Goal: Task Accomplishment & Management: Manage account settings

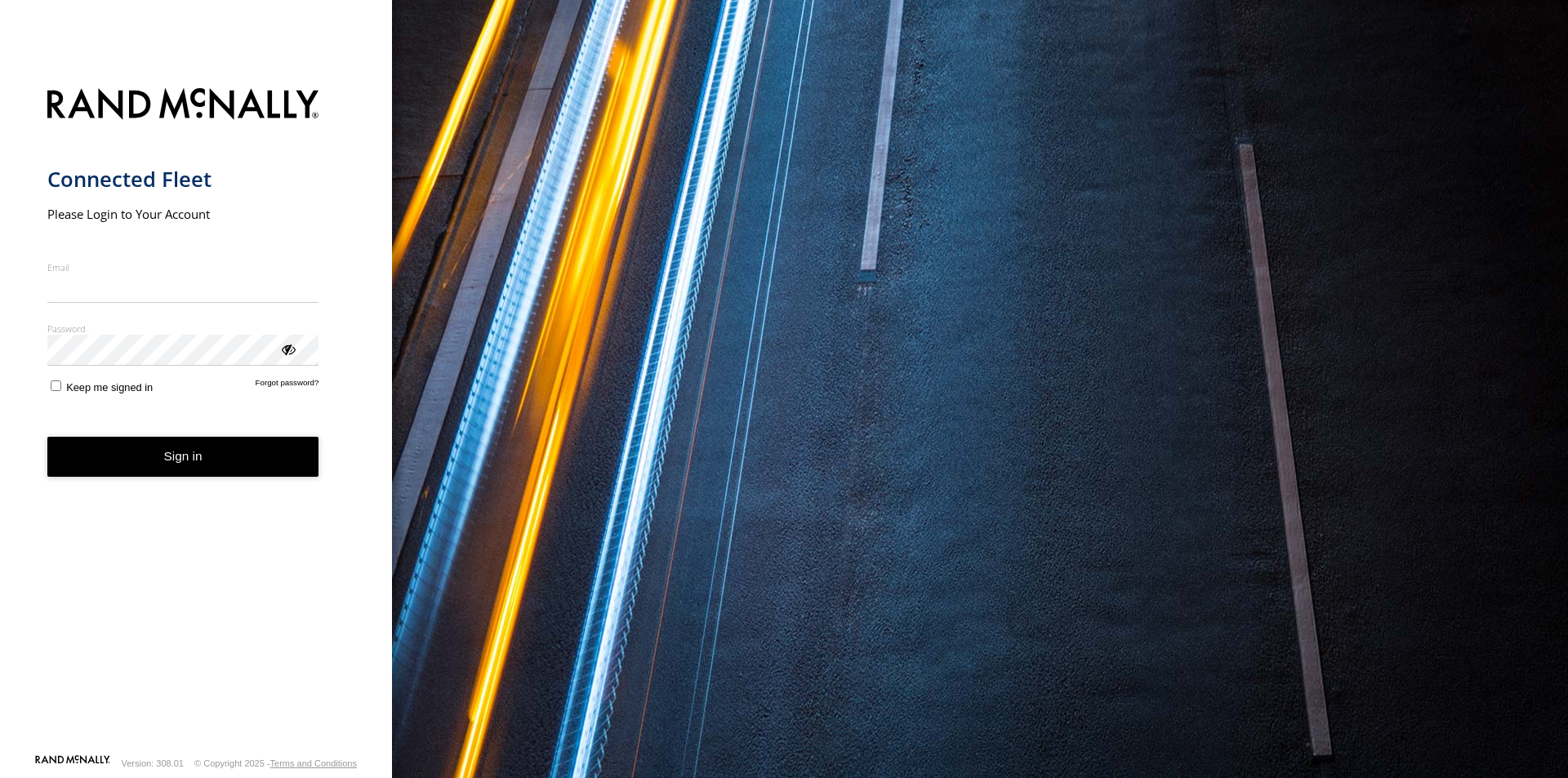
click at [177, 284] on input "Email" at bounding box center [183, 288] width 272 height 29
type input "**********"
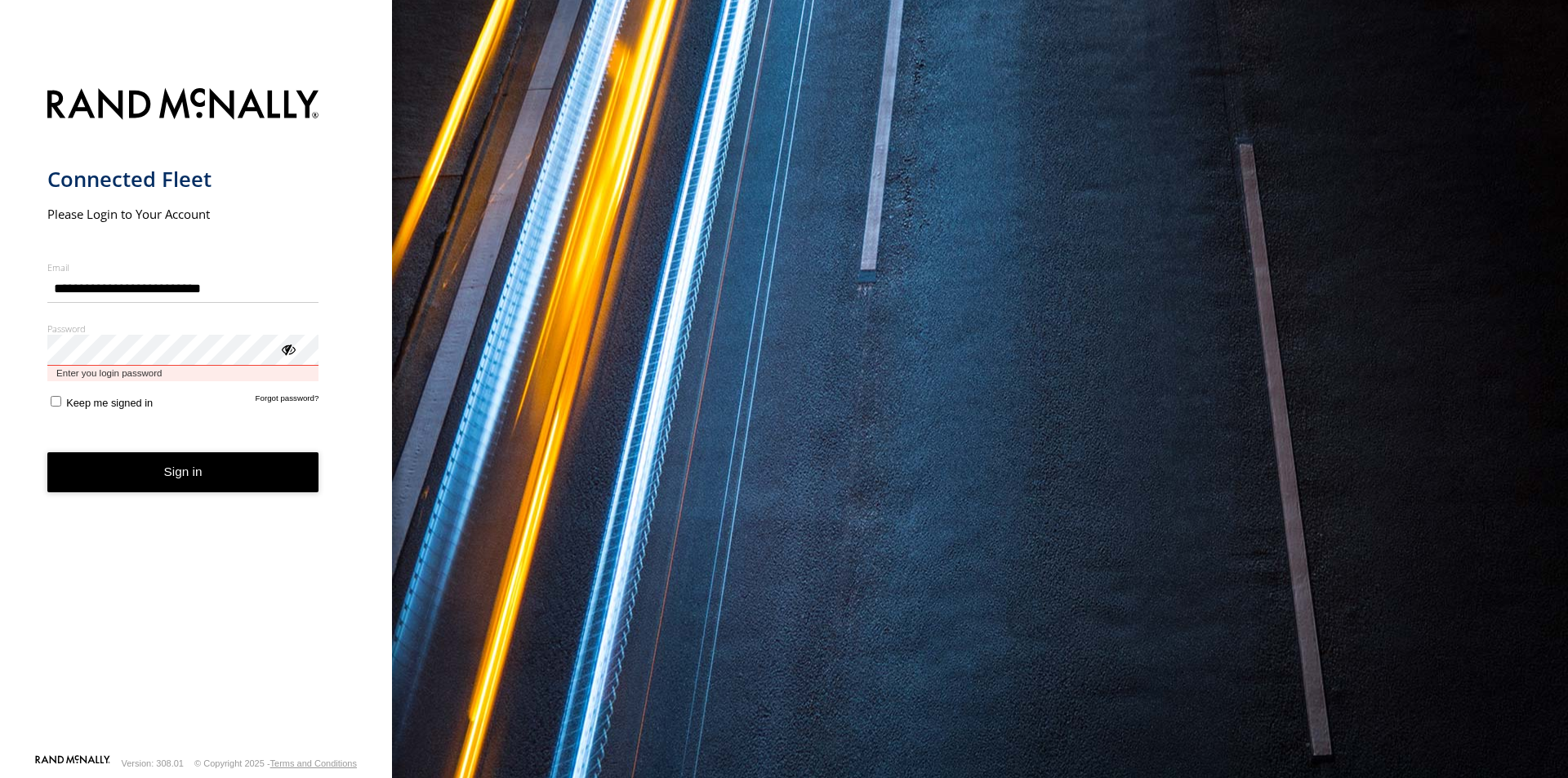
click at [47, 452] on button "Sign in" at bounding box center [183, 472] width 272 height 40
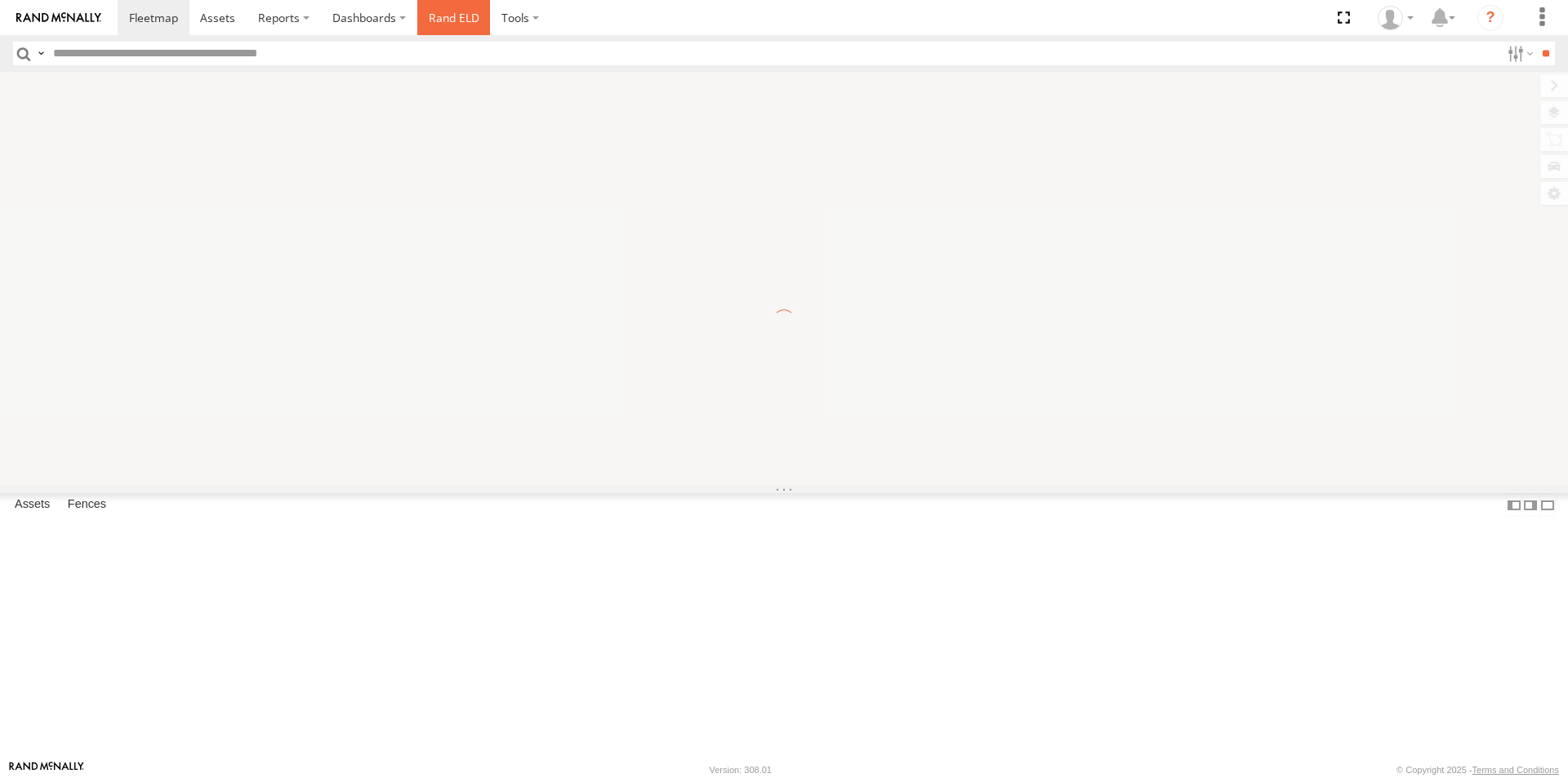
click at [463, 25] on link "Rand ELD" at bounding box center [454, 17] width 74 height 35
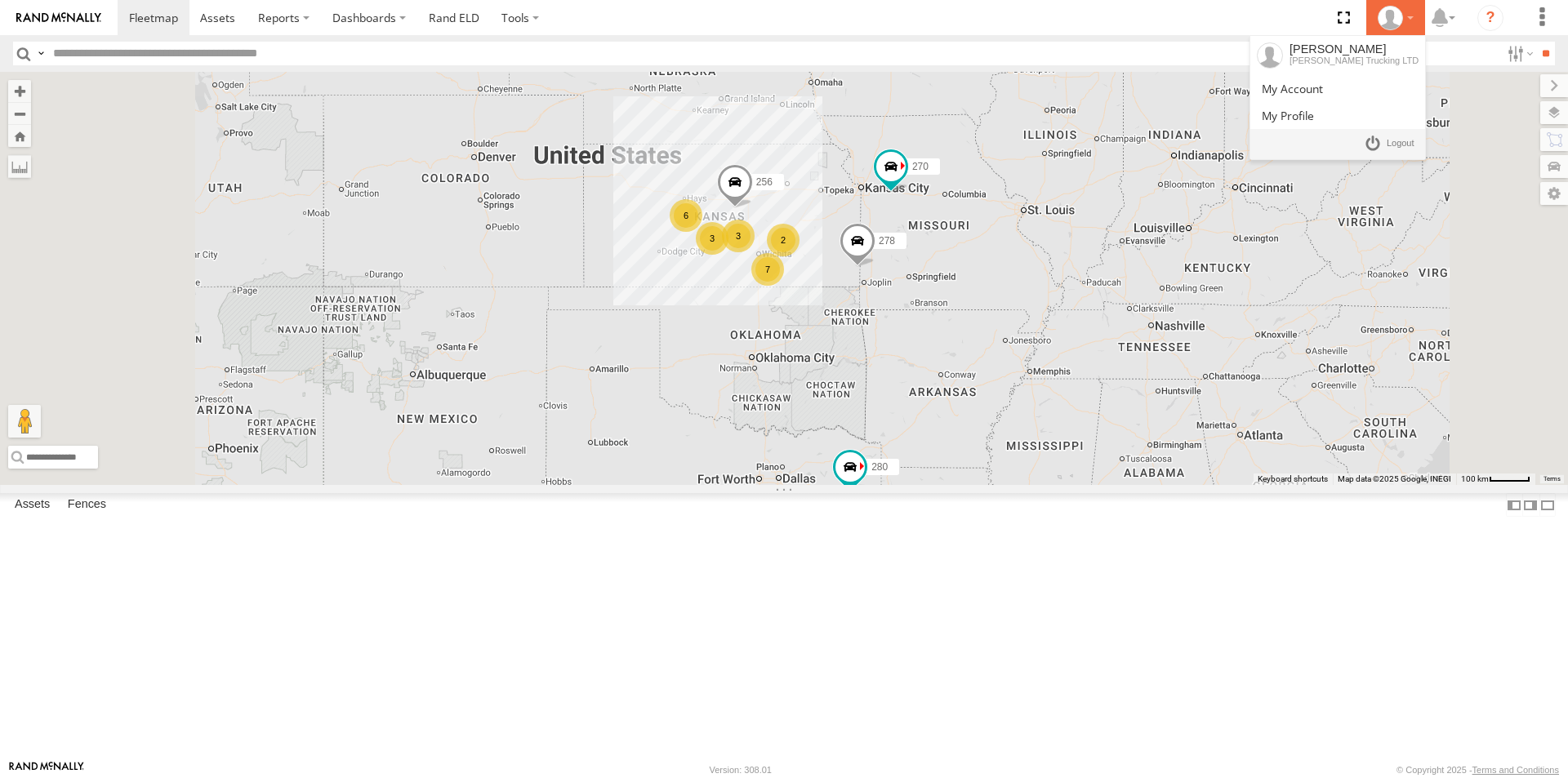
click at [1395, 24] on icon at bounding box center [1390, 18] width 25 height 25
click at [1396, 148] on span at bounding box center [1400, 143] width 27 height 18
